Goal: Task Accomplishment & Management: Use online tool/utility

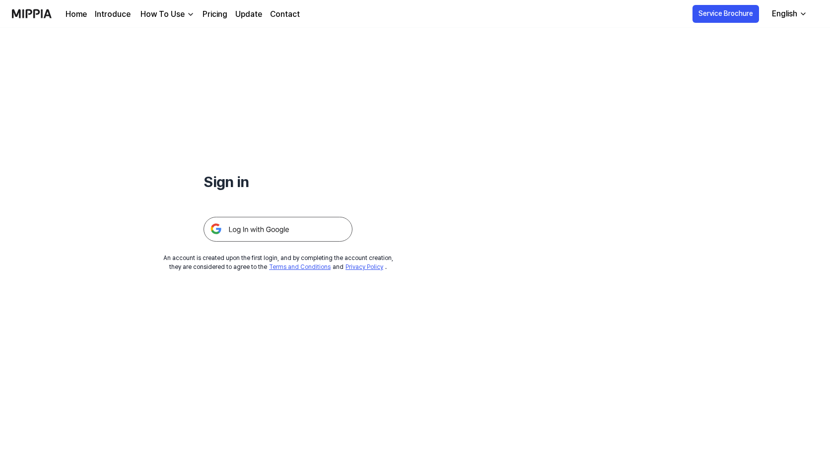
click at [330, 226] on img at bounding box center [277, 229] width 149 height 25
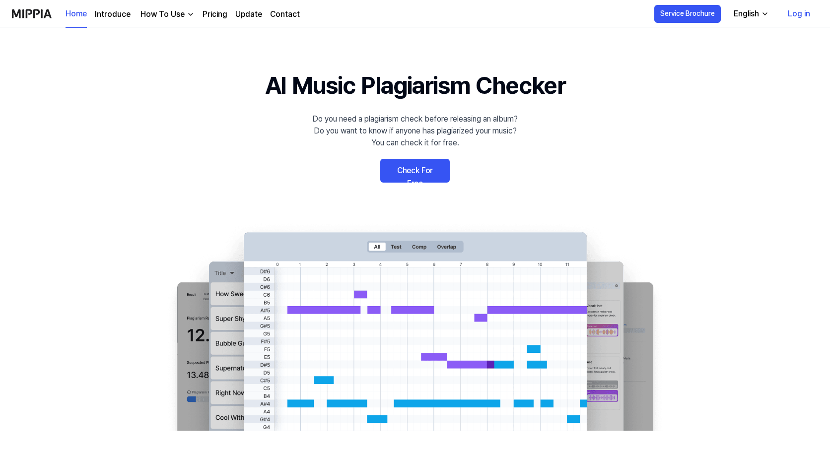
click at [433, 170] on link "Check For Free" at bounding box center [414, 171] width 69 height 24
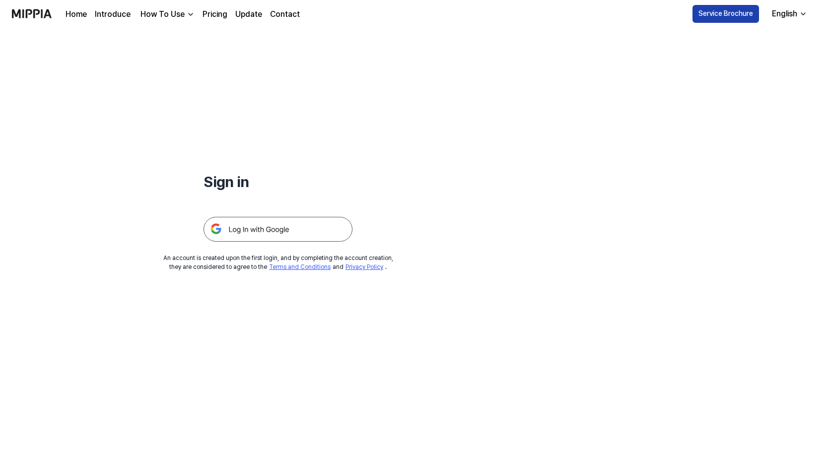
click at [715, 15] on button "Service Brochure" at bounding box center [725, 14] width 67 height 18
click at [295, 229] on img at bounding box center [277, 229] width 149 height 25
click at [264, 232] on img at bounding box center [277, 229] width 149 height 25
click at [284, 223] on img at bounding box center [277, 229] width 149 height 25
click at [272, 229] on img at bounding box center [277, 229] width 149 height 25
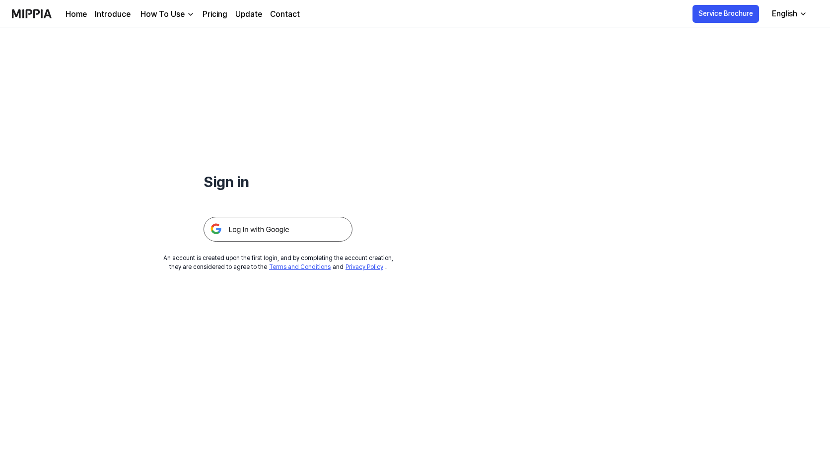
click at [320, 229] on img at bounding box center [277, 229] width 149 height 25
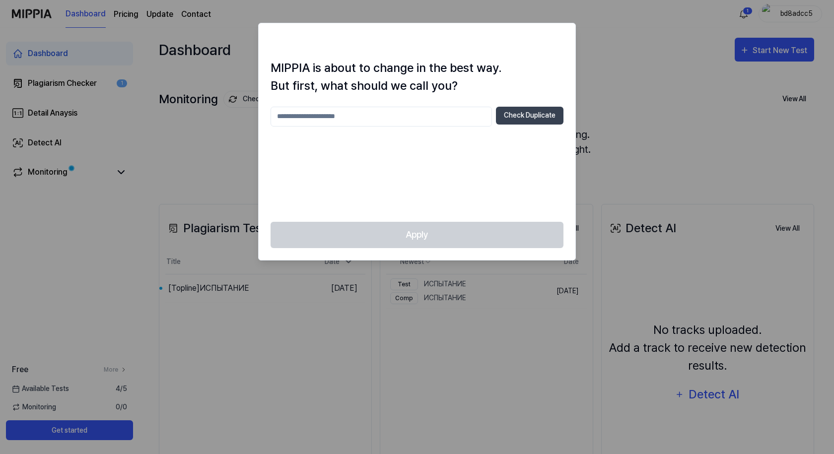
click at [436, 120] on input "text" at bounding box center [380, 117] width 221 height 20
type input "********"
click at [523, 117] on button "Check Duplicate" at bounding box center [529, 116] width 67 height 18
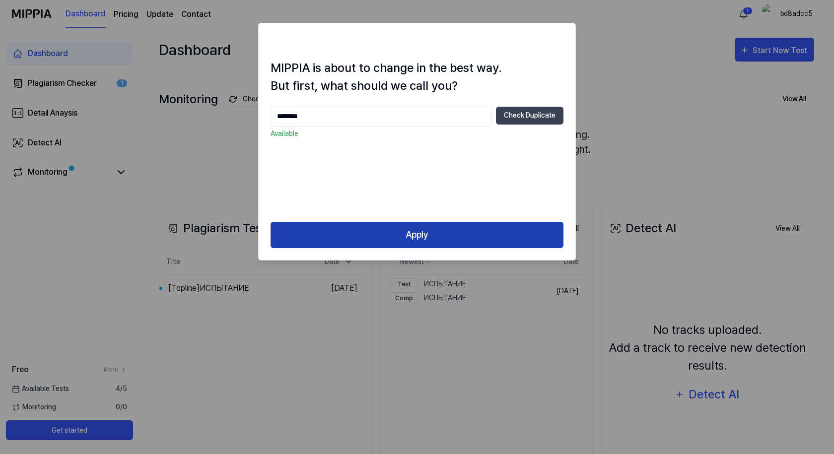
click at [400, 237] on button "Apply" at bounding box center [416, 235] width 293 height 26
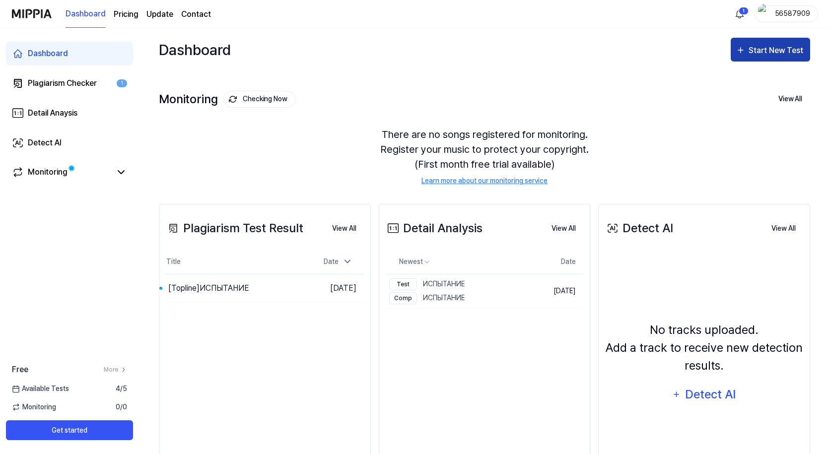
click at [754, 50] on div "Start New Test" at bounding box center [776, 50] width 57 height 13
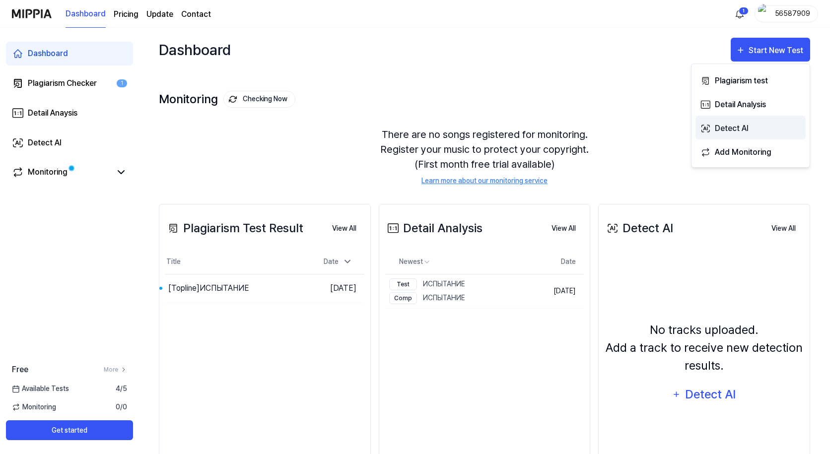
click at [730, 128] on div "Detect AI" at bounding box center [758, 128] width 86 height 13
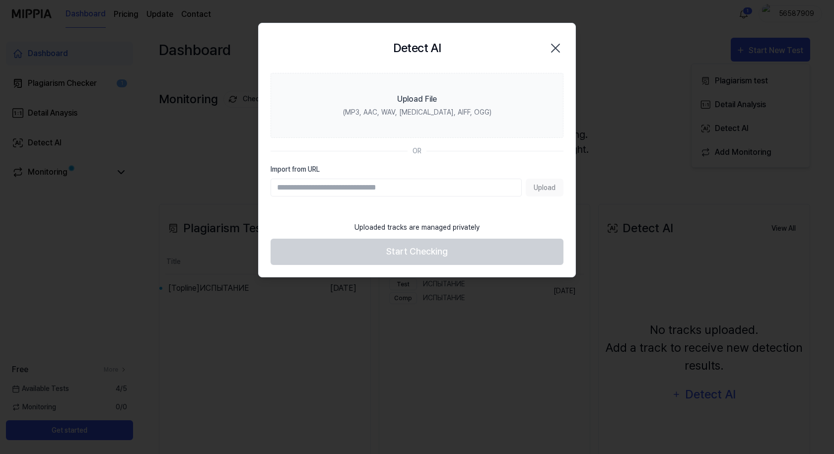
click at [295, 161] on section "Upload File (MP3, AAC, WAV, FLAC, AIFF, OGG) OR Import from URL Upload" at bounding box center [417, 144] width 317 height 143
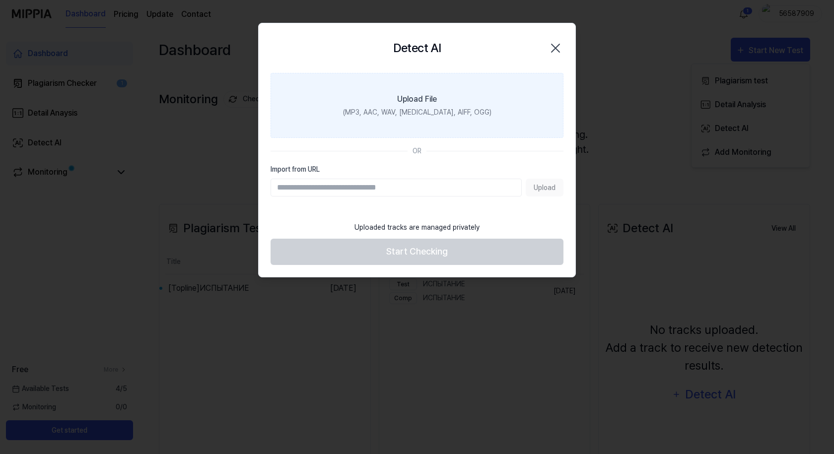
click at [420, 113] on div "(MP3, AAC, WAV, FLAC, AIFF, OGG)" at bounding box center [417, 112] width 148 height 10
click at [0, 0] on input "Upload File (MP3, AAC, WAV, FLAC, AIFF, OGG)" at bounding box center [0, 0] width 0 height 0
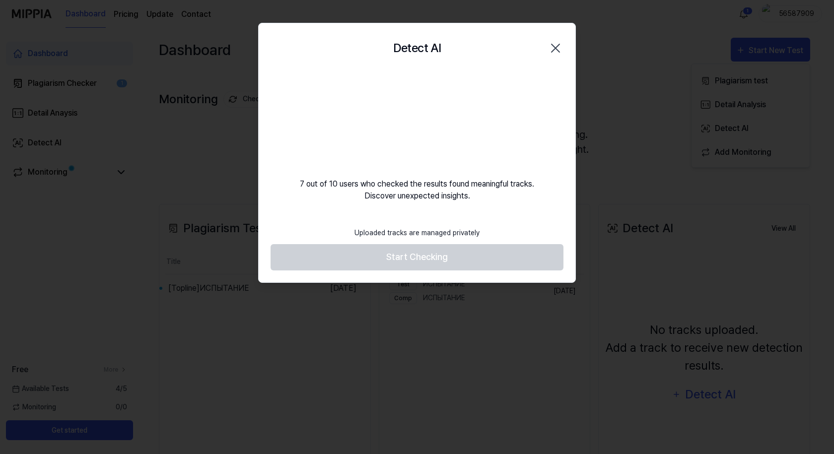
drag, startPoint x: 498, startPoint y: 40, endPoint x: 513, endPoint y: 80, distance: 42.9
click at [513, 79] on div "Detect AI Close 7 out of 10 users who checked the results found meaningful trac…" at bounding box center [417, 153] width 318 height 260
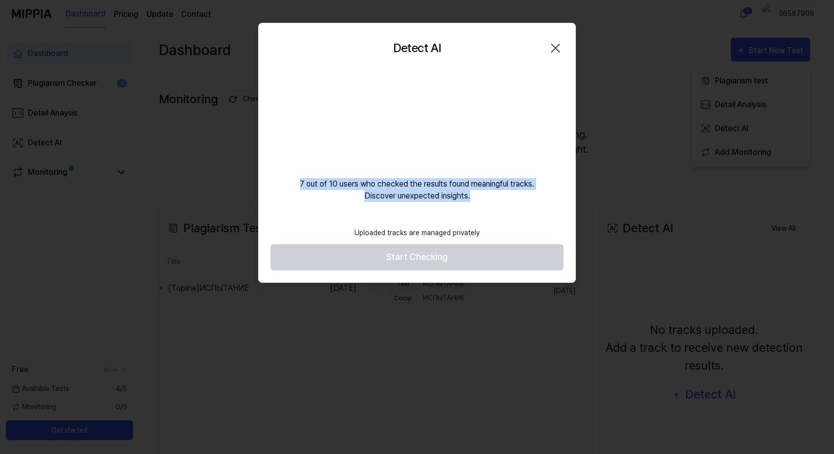
drag, startPoint x: 473, startPoint y: 195, endPoint x: 295, endPoint y: 184, distance: 178.0
click at [295, 184] on div "7 out of 10 users who checked the results found meaningful tracks. Discover une…" at bounding box center [417, 137] width 317 height 129
copy div "7 out of 10 users who checked the results found meaningful tracks. Discover une…"
click at [350, 188] on div "7 out of 10 users who checked the results found meaningful tracks. Discover une…" at bounding box center [417, 137] width 317 height 129
drag, startPoint x: 476, startPoint y: 196, endPoint x: 296, endPoint y: 184, distance: 181.1
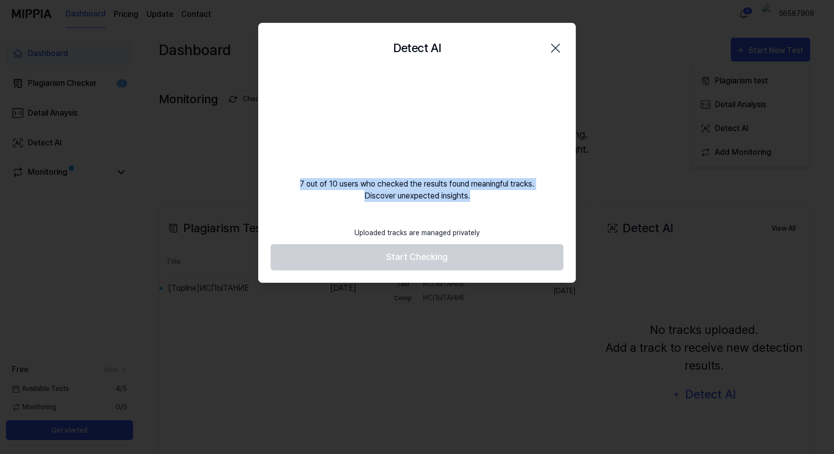
click at [296, 183] on div "7 out of 10 users who checked the results found meaningful tracks. Discover une…" at bounding box center [417, 137] width 317 height 129
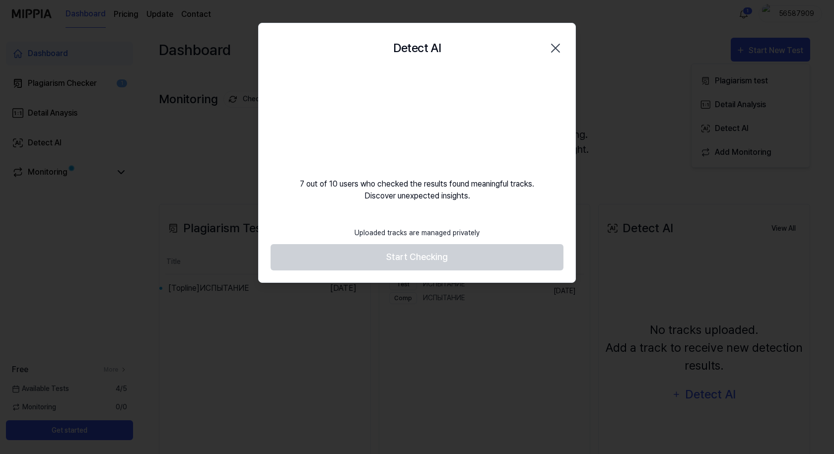
click at [452, 235] on div "Uploaded tracks are managed privately" at bounding box center [416, 233] width 137 height 22
click at [490, 252] on footer "Uploaded tracks are managed privately Start Checking" at bounding box center [416, 246] width 293 height 49
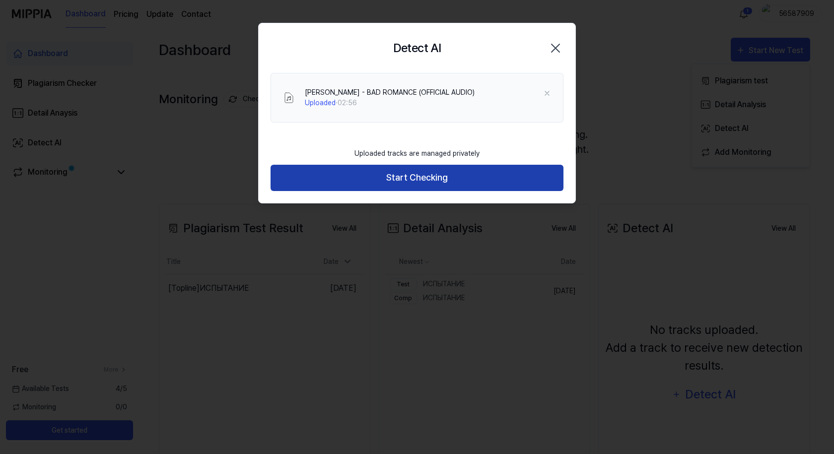
click at [426, 180] on button "Start Checking" at bounding box center [416, 178] width 293 height 26
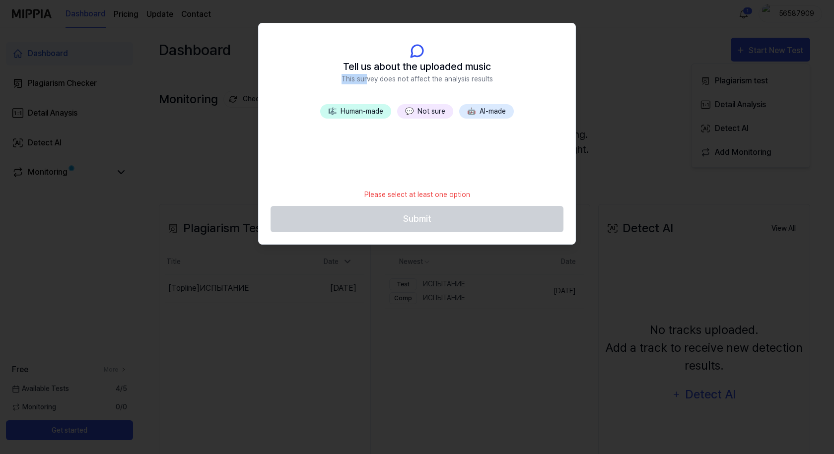
drag, startPoint x: 497, startPoint y: 67, endPoint x: 371, endPoint y: 75, distance: 125.8
click at [371, 75] on header "Tell us about the uploaded music This survey does not affect the analysis resul…" at bounding box center [417, 63] width 317 height 81
drag, startPoint x: 498, startPoint y: 79, endPoint x: 342, endPoint y: 67, distance: 156.3
click at [342, 67] on header "Tell us about the uploaded music This survey does not affect the analysis resul…" at bounding box center [417, 63] width 317 height 81
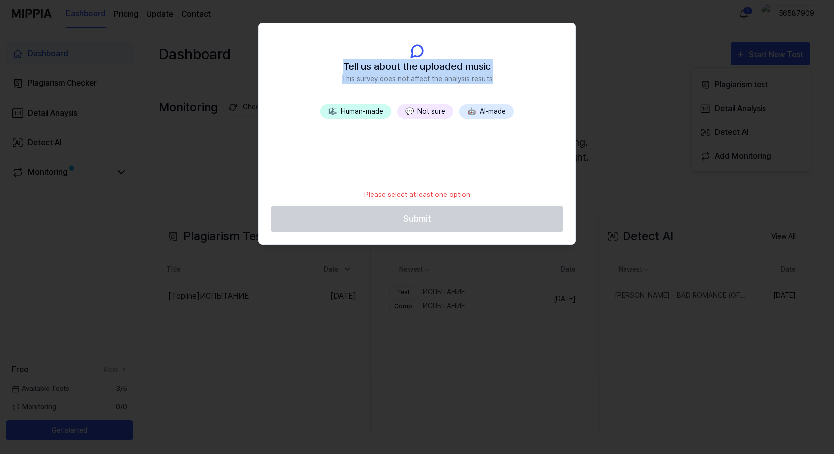
click at [373, 113] on button "🎼 Human-made" at bounding box center [355, 111] width 71 height 14
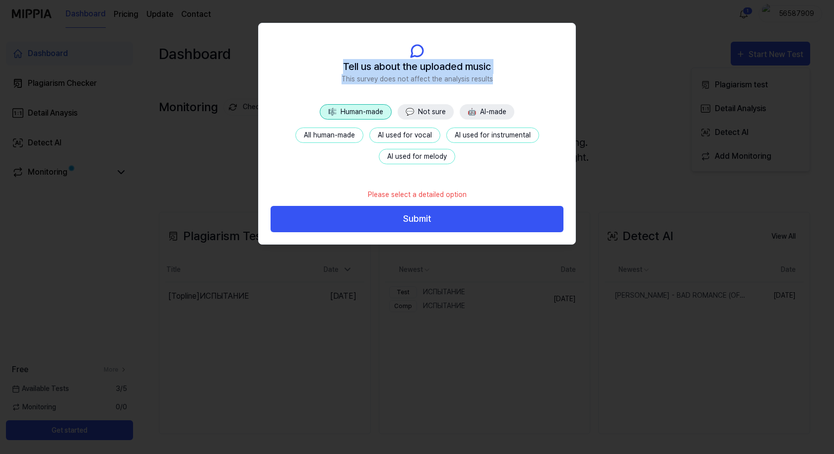
click at [350, 137] on button "All human-made" at bounding box center [329, 135] width 68 height 15
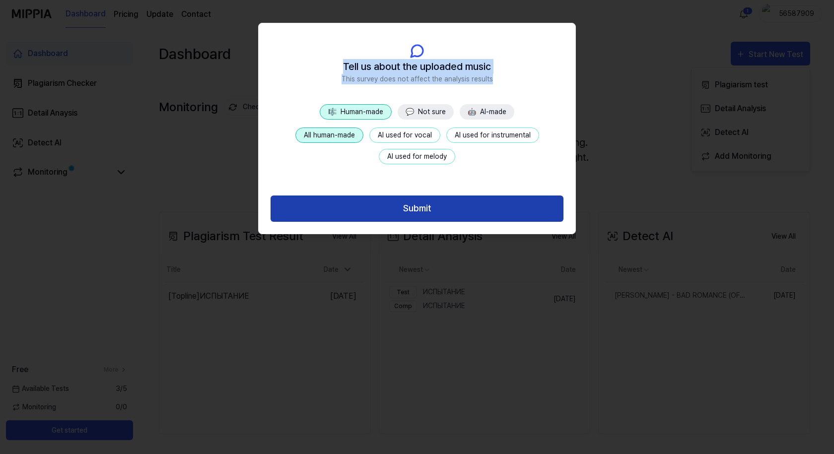
click at [412, 209] on button "Submit" at bounding box center [416, 209] width 293 height 26
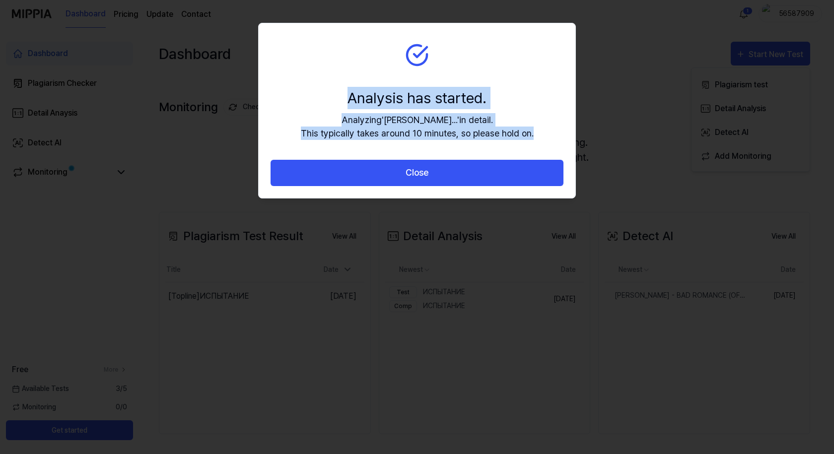
drag, startPoint x: 530, startPoint y: 133, endPoint x: 351, endPoint y: 104, distance: 181.6
click at [351, 104] on div "Analysis has started. Analyzing ' LINAD VEER... ' in detail. This typically tak…" at bounding box center [417, 113] width 233 height 53
copy div "Analysis has started. Analyzing ' LINAD VEER... ' in detail. This typically tak…"
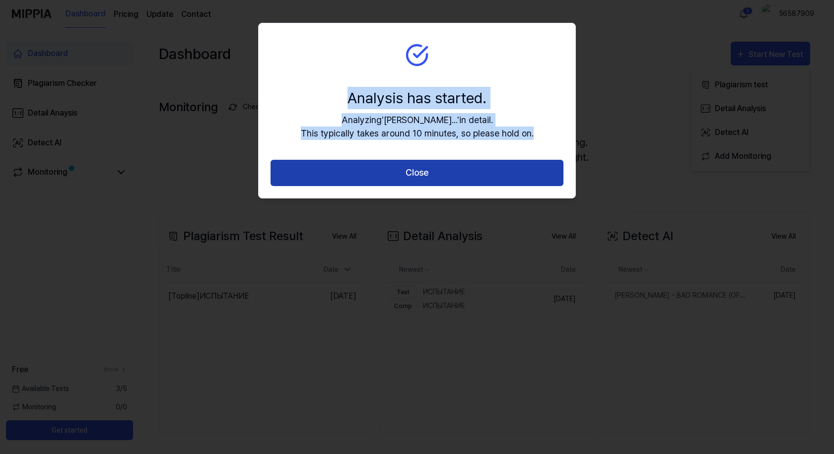
click at [406, 177] on button "Close" at bounding box center [416, 173] width 293 height 26
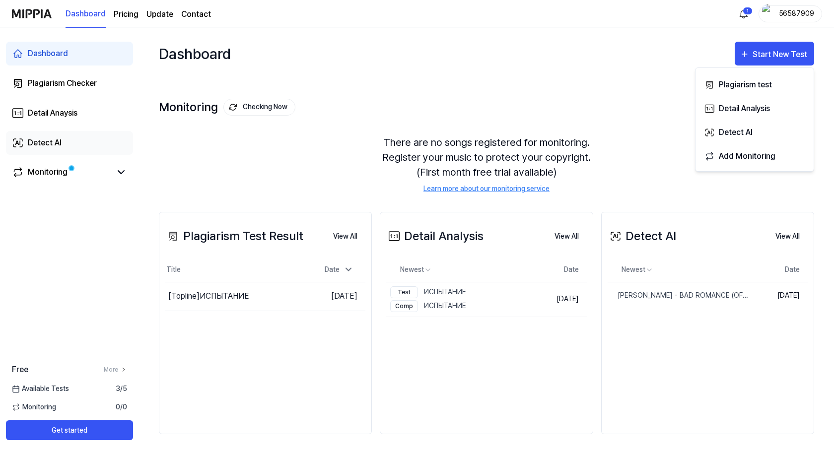
click at [49, 141] on div "Detect AI" at bounding box center [45, 143] width 34 height 12
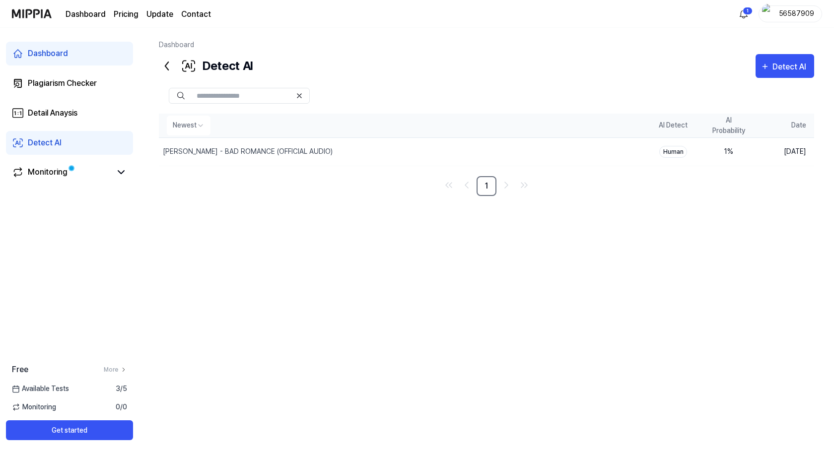
drag, startPoint x: 747, startPoint y: 132, endPoint x: 720, endPoint y: 123, distance: 28.2
click at [720, 123] on th "AI Probability" at bounding box center [729, 126] width 56 height 24
drag, startPoint x: 657, startPoint y: 125, endPoint x: 734, endPoint y: 127, distance: 77.4
click at [734, 127] on tr "Newest AI Detect AI Probability Date" at bounding box center [486, 126] width 655 height 24
click at [726, 151] on div "1 %" at bounding box center [729, 151] width 40 height 10
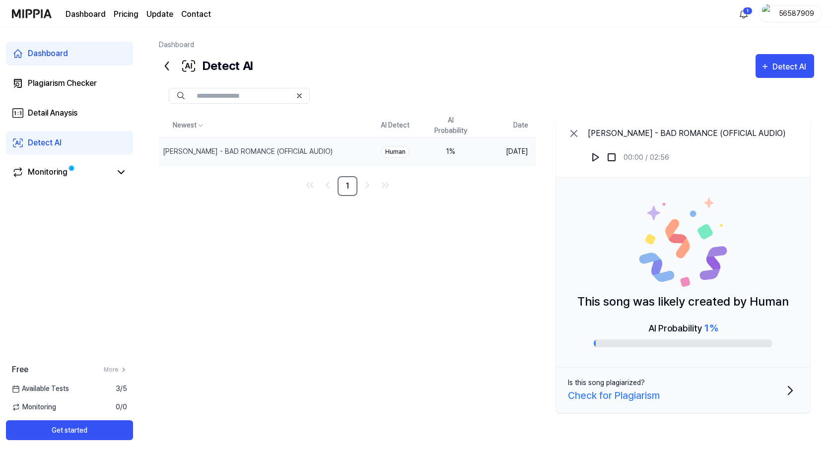
drag, startPoint x: 566, startPoint y: 304, endPoint x: 767, endPoint y: 286, distance: 201.8
click at [767, 286] on div "This song was likely created by Human AI Probability 1 %" at bounding box center [683, 273] width 254 height 190
drag, startPoint x: 787, startPoint y: 299, endPoint x: 579, endPoint y: 301, distance: 207.9
click at [578, 301] on p "This song was likely created by Human" at bounding box center [682, 302] width 211 height 18
drag, startPoint x: 579, startPoint y: 301, endPoint x: 623, endPoint y: 304, distance: 43.7
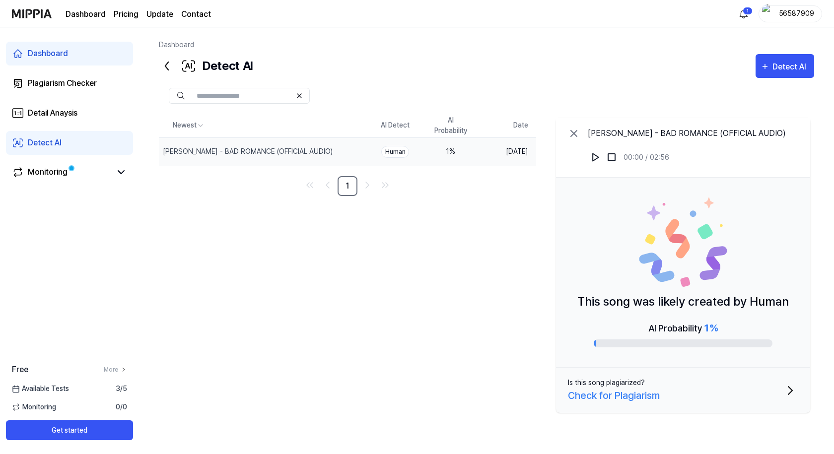
click at [623, 304] on p "This song was likely created by Human" at bounding box center [682, 302] width 211 height 18
click at [621, 304] on p "This song was likely created by Human" at bounding box center [682, 302] width 211 height 18
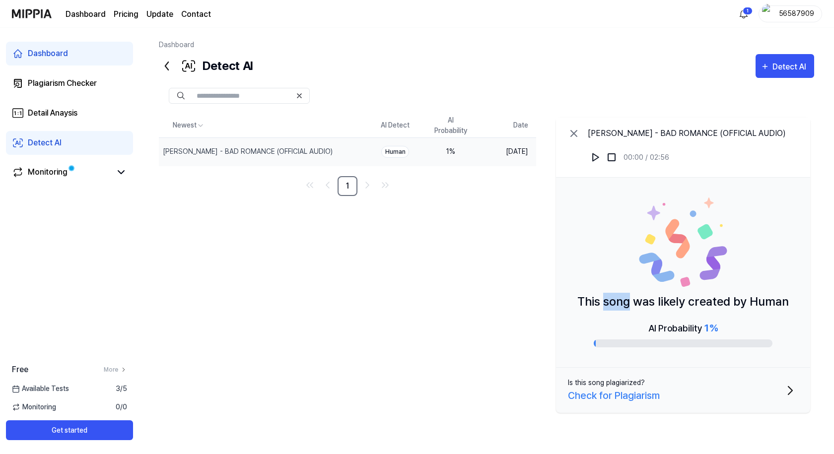
click at [621, 304] on p "This song was likely created by Human" at bounding box center [682, 302] width 211 height 18
click at [657, 300] on p "This song was likely created by Human" at bounding box center [682, 302] width 211 height 18
drag, startPoint x: 783, startPoint y: 298, endPoint x: 688, endPoint y: 306, distance: 94.7
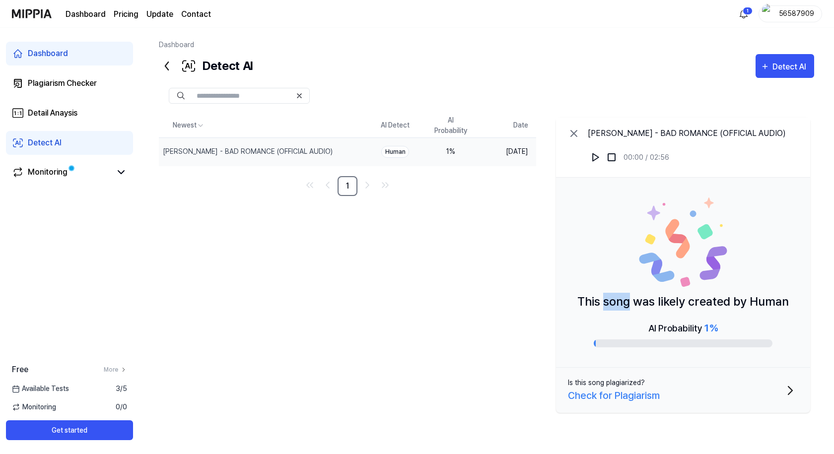
click at [688, 306] on p "This song was likely created by Human" at bounding box center [682, 302] width 211 height 18
click at [651, 396] on div "Check for Plagiarism" at bounding box center [614, 395] width 92 height 15
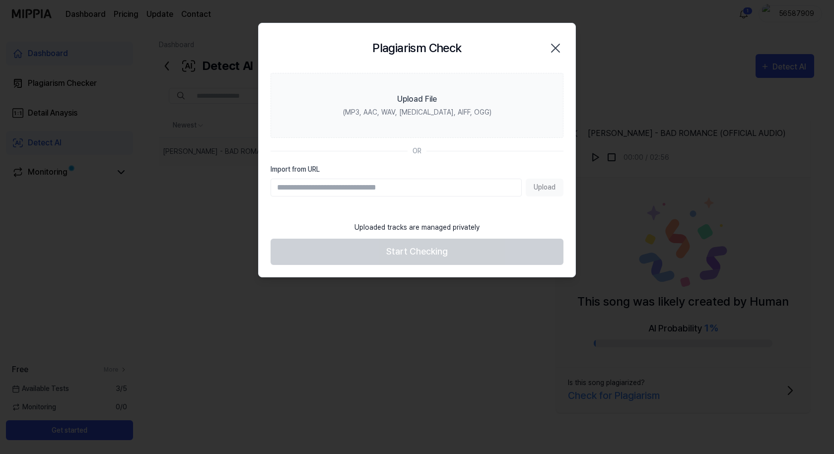
click at [556, 47] on icon "button" at bounding box center [555, 48] width 8 height 8
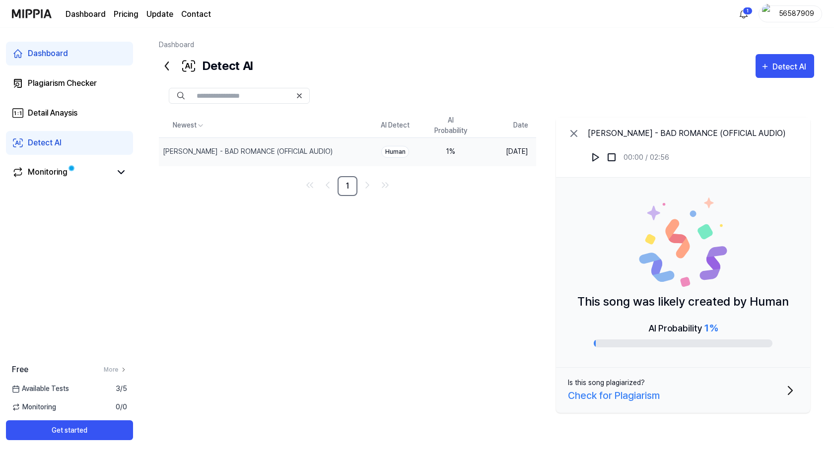
click at [786, 396] on icon "button" at bounding box center [790, 391] width 16 height 16
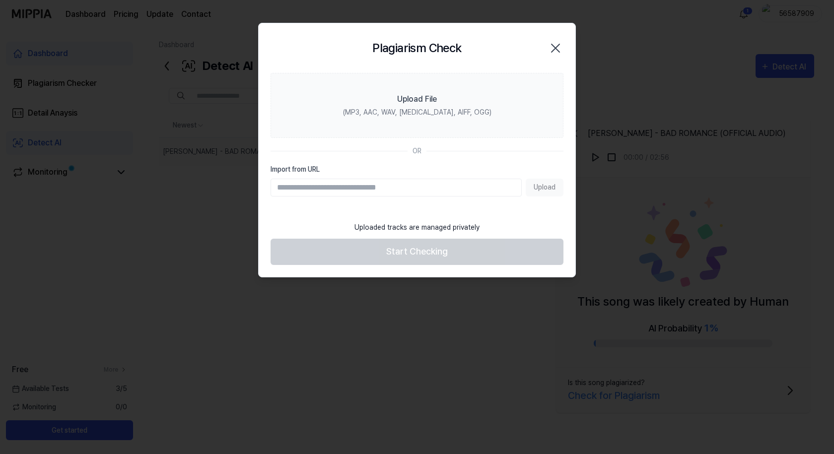
click at [298, 173] on label "Import from URL" at bounding box center [416, 169] width 293 height 10
click at [298, 179] on input "Import from URL" at bounding box center [395, 188] width 251 height 18
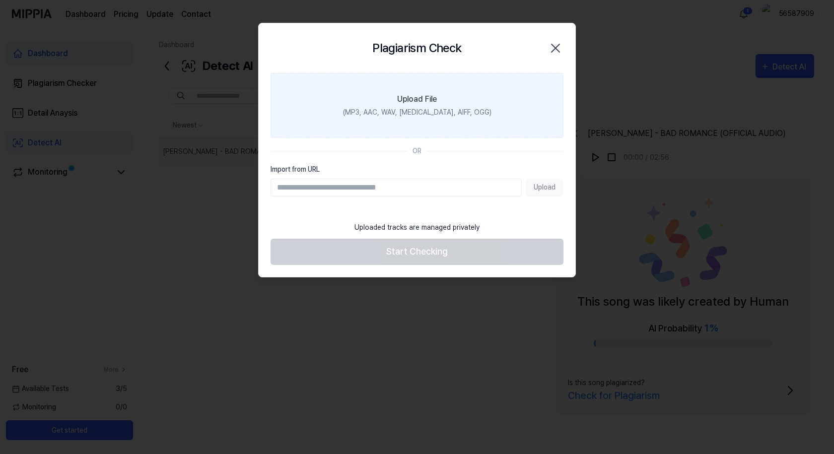
click at [406, 129] on label "Upload File (MP3, AAC, WAV, FLAC, AIFF, OGG)" at bounding box center [416, 105] width 293 height 65
click at [0, 0] on input "Upload File (MP3, AAC, WAV, FLAC, AIFF, OGG)" at bounding box center [0, 0] width 0 height 0
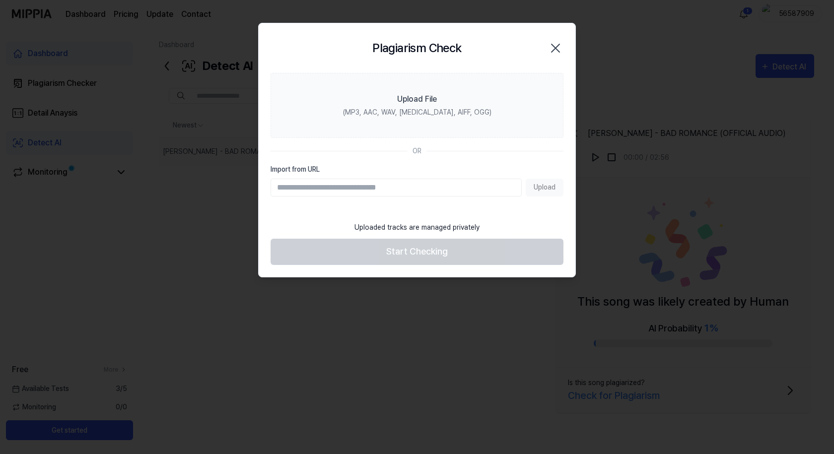
click at [556, 41] on icon "button" at bounding box center [555, 48] width 16 height 16
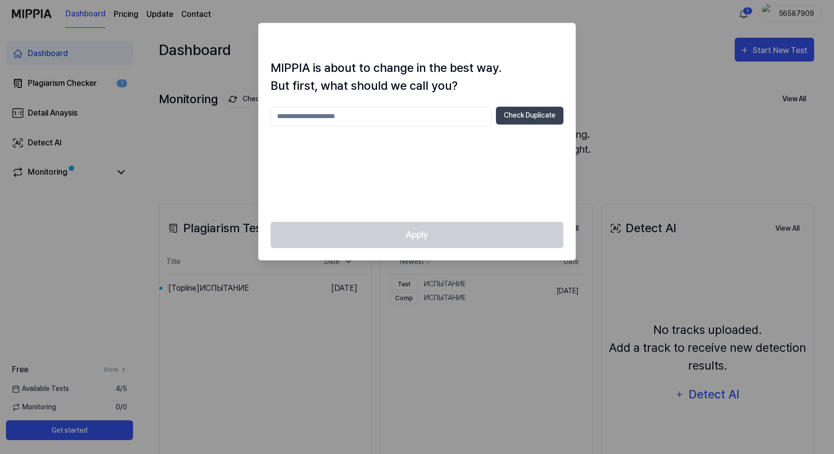
click at [622, 85] on div at bounding box center [417, 227] width 834 height 454
click at [578, 26] on div at bounding box center [417, 227] width 834 height 454
click at [595, 36] on div at bounding box center [417, 227] width 834 height 454
click at [452, 119] on input "text" at bounding box center [380, 117] width 221 height 20
type input "********"
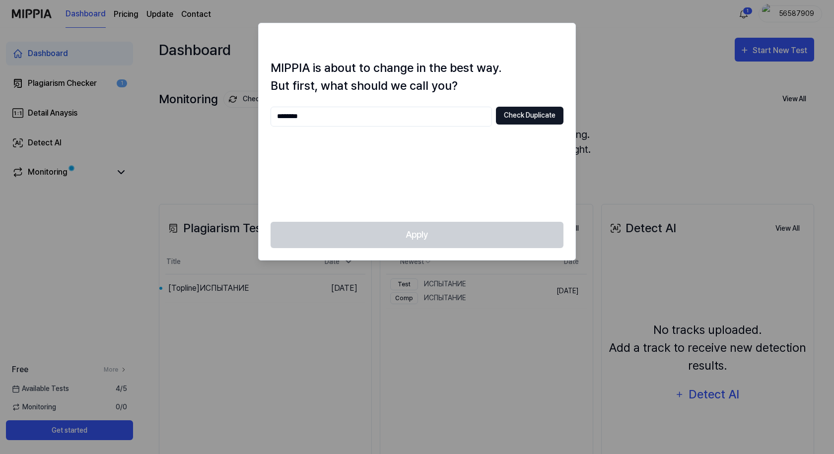
click at [517, 116] on button "Check Duplicate" at bounding box center [529, 116] width 67 height 18
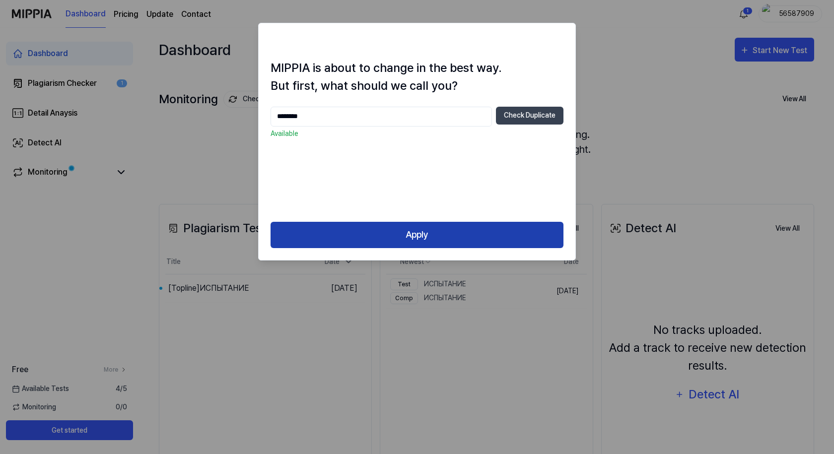
click at [431, 228] on button "Apply" at bounding box center [416, 235] width 293 height 26
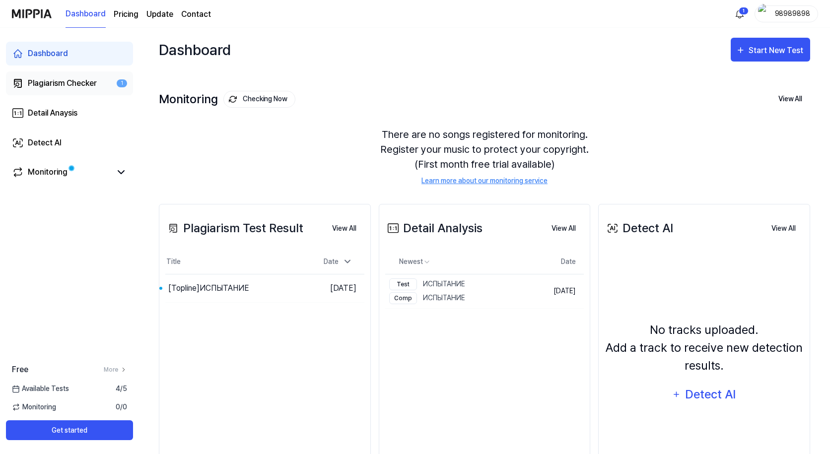
click at [101, 83] on link "Plagiarism Checker 1" at bounding box center [69, 83] width 127 height 24
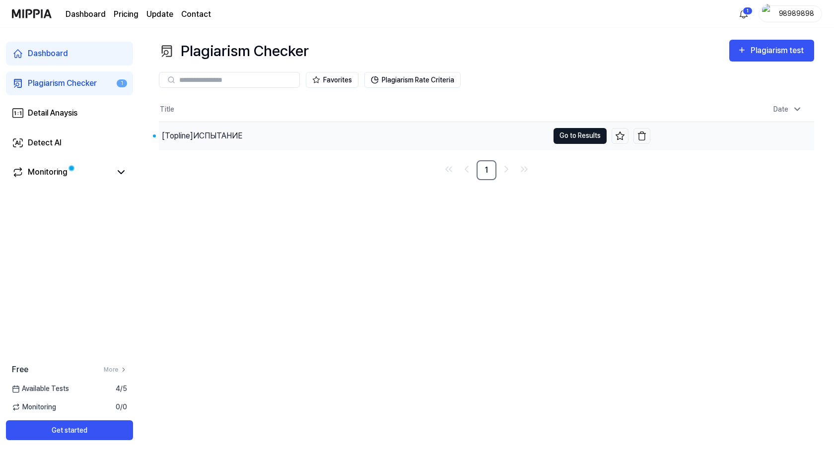
click at [577, 136] on button "Go to Results" at bounding box center [579, 136] width 53 height 16
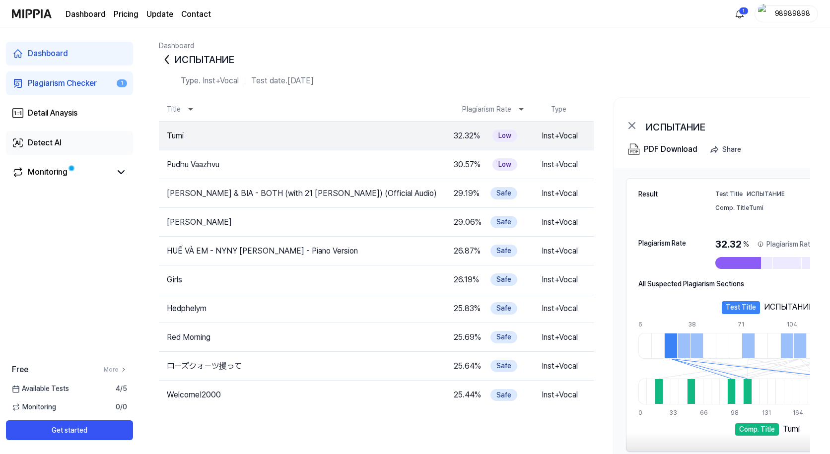
click at [70, 145] on link "Detect AI" at bounding box center [69, 143] width 127 height 24
